Goal: Transaction & Acquisition: Book appointment/travel/reservation

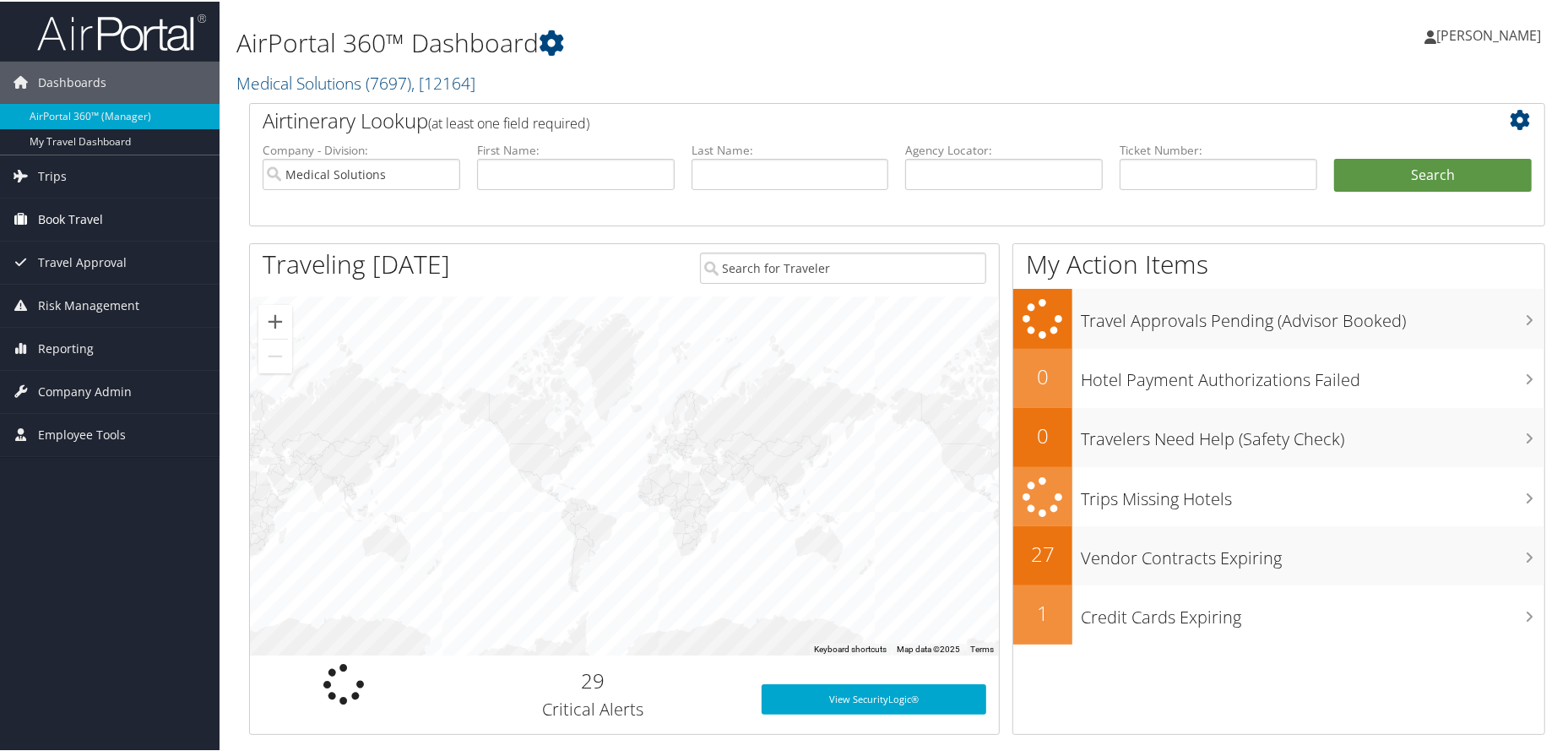
click at [78, 221] on span "Book Travel" at bounding box center [70, 218] width 65 height 42
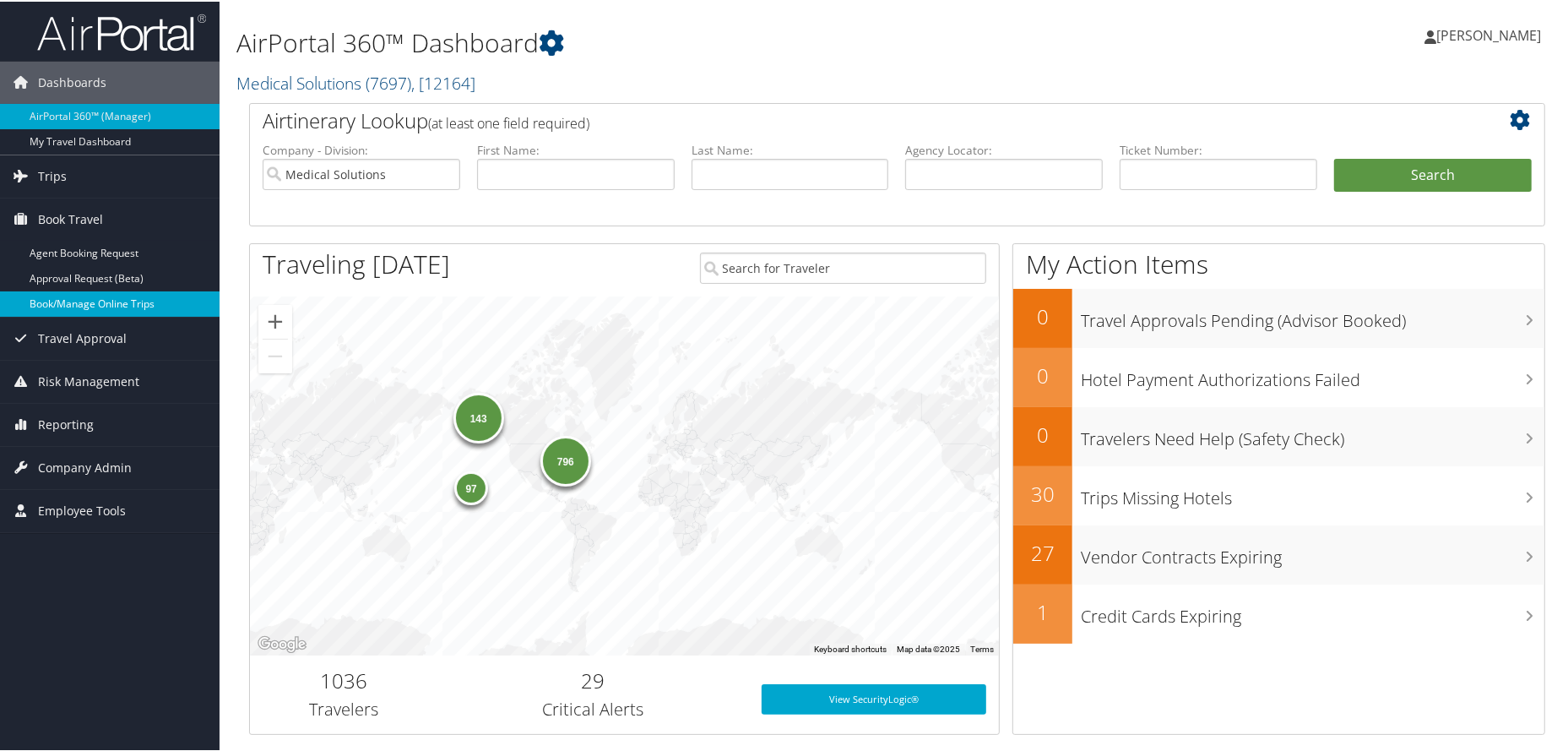
click at [116, 306] on link "Book/Manage Online Trips" at bounding box center [110, 302] width 219 height 25
